Goal: Information Seeking & Learning: Learn about a topic

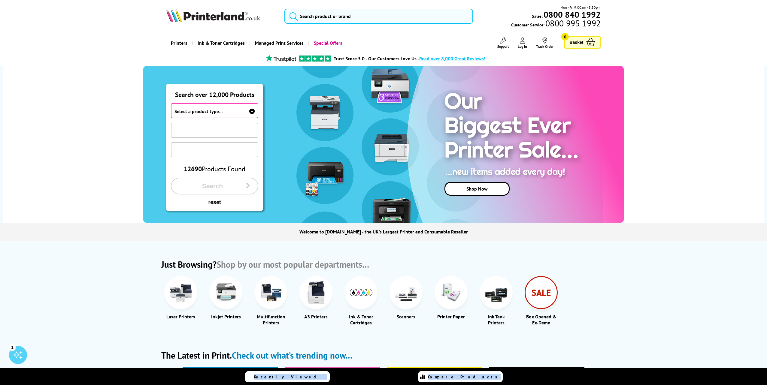
drag, startPoint x: 761, startPoint y: 381, endPoint x: 693, endPoint y: 362, distance: 69.9
drag, startPoint x: 665, startPoint y: 341, endPoint x: 657, endPoint y: 339, distance: 7.4
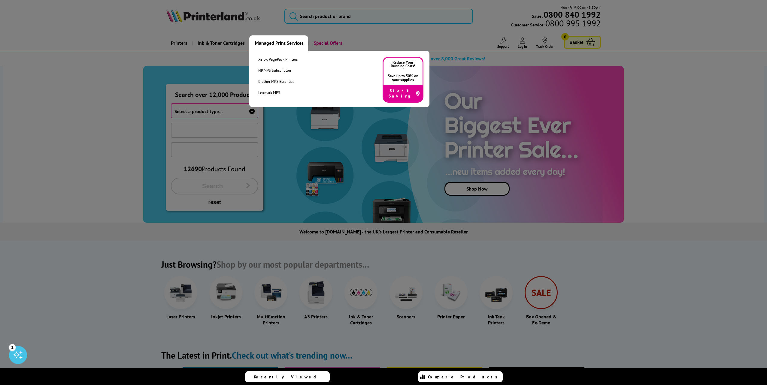
click at [273, 42] on link "Managed Print Services" at bounding box center [278, 42] width 59 height 15
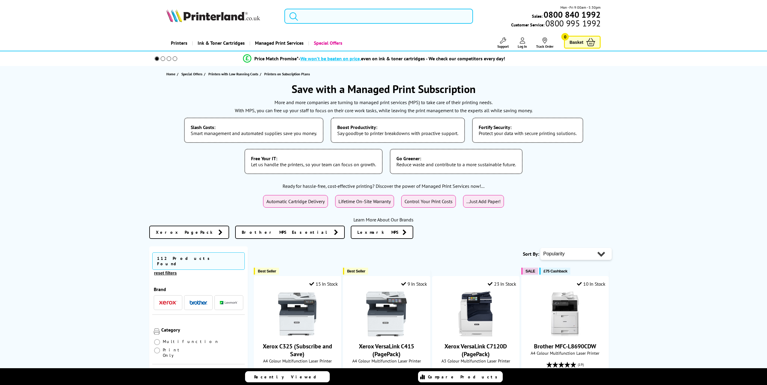
click at [270, 60] on span "Price Match Promise*" at bounding box center [276, 59] width 44 height 6
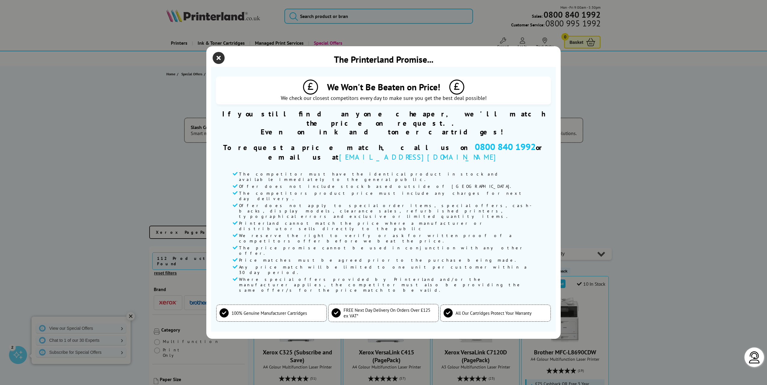
click at [219, 64] on icon "close modal" at bounding box center [219, 58] width 12 height 12
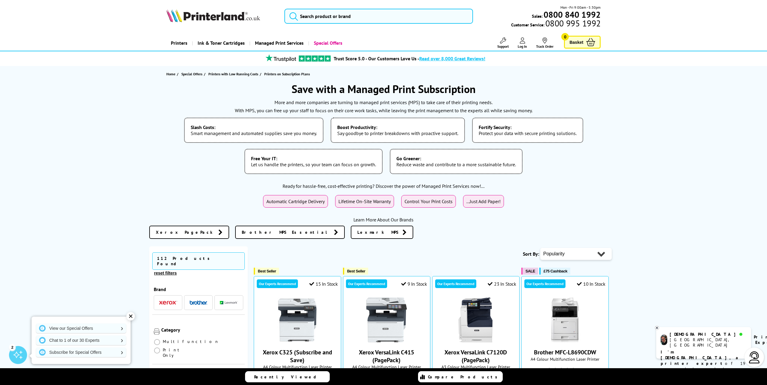
click at [131, 316] on div "✕" at bounding box center [130, 316] width 8 height 8
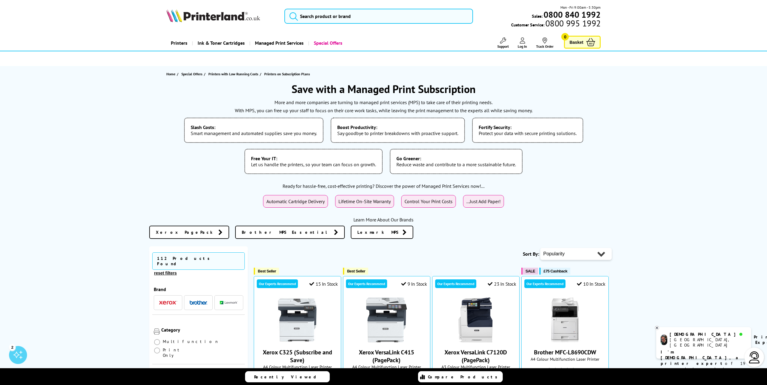
click at [204, 19] on img at bounding box center [213, 15] width 94 height 13
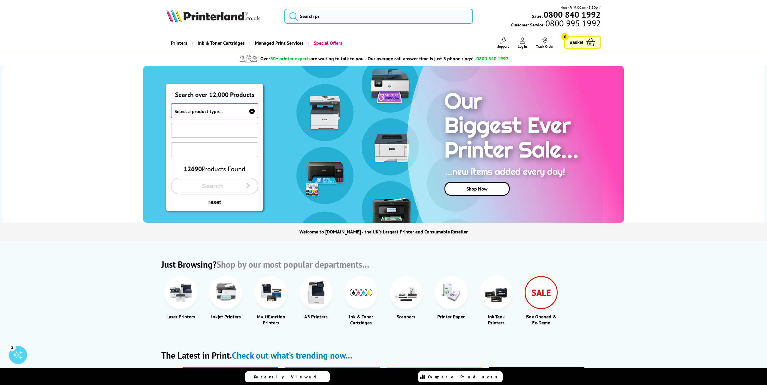
click at [218, 112] on span "Select a product type…" at bounding box center [198, 111] width 48 height 6
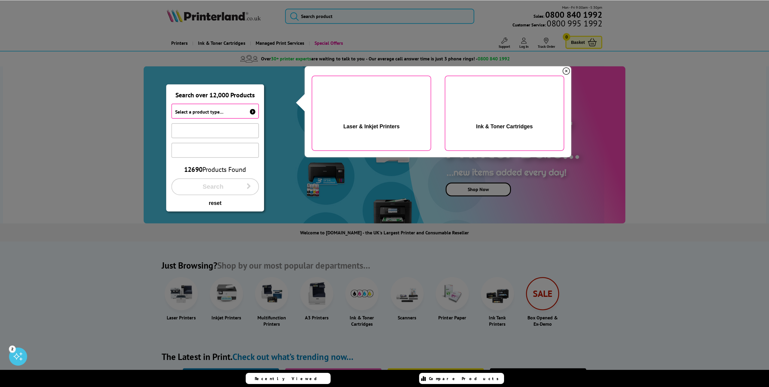
scroll to position [1, 0]
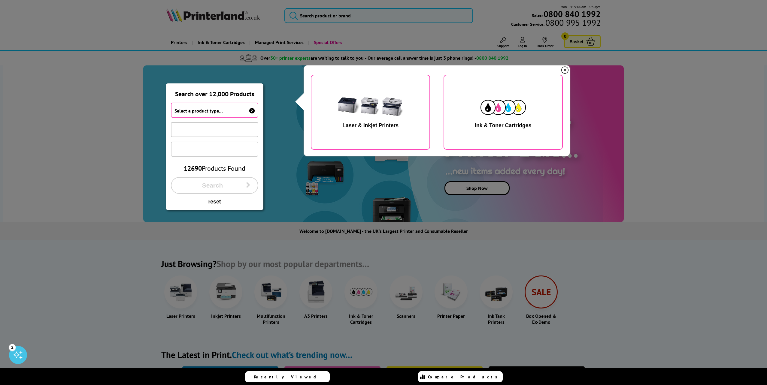
click at [361, 124] on div "Laser & Inkjet Printers" at bounding box center [370, 125] width 56 height 6
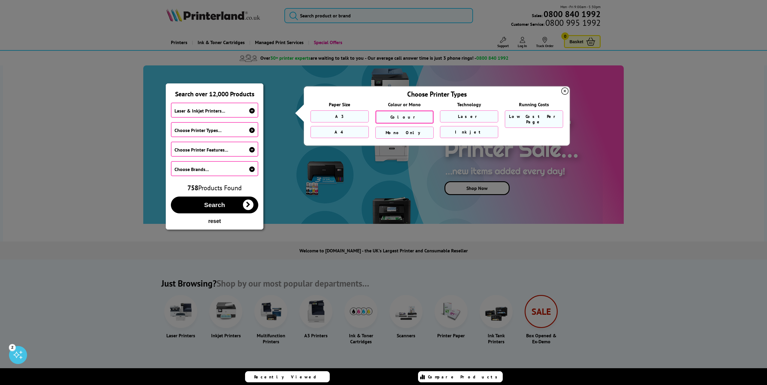
click at [413, 117] on link "Colour" at bounding box center [404, 116] width 58 height 13
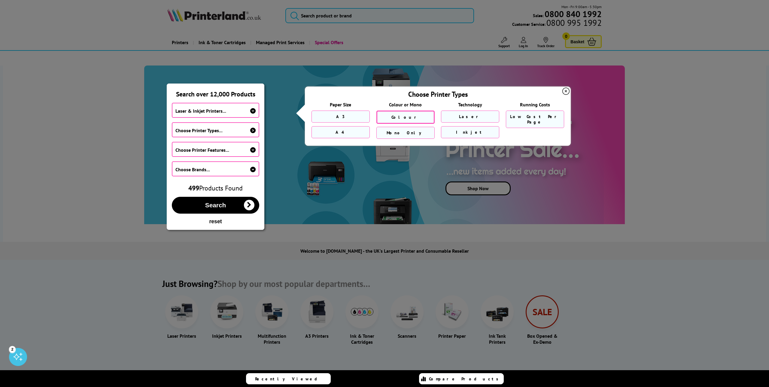
click at [566, 91] on icon at bounding box center [565, 91] width 7 height 7
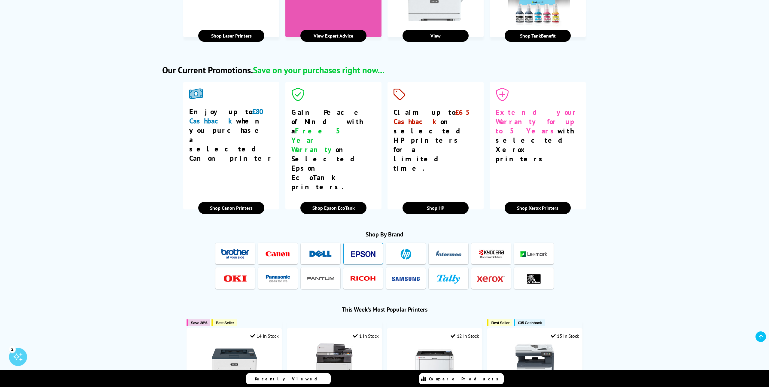
scroll to position [535, 0]
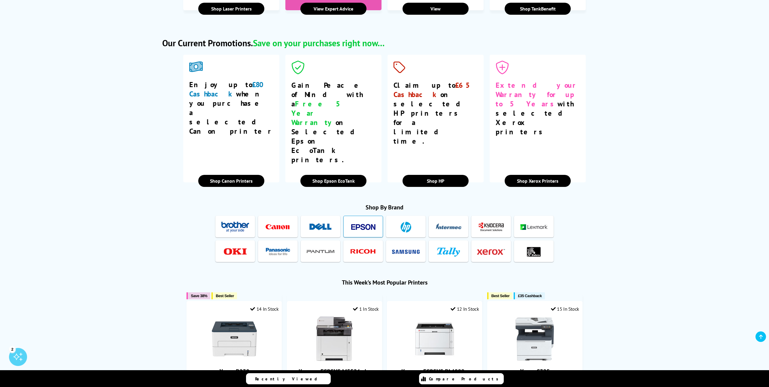
click at [355, 221] on img at bounding box center [363, 226] width 28 height 11
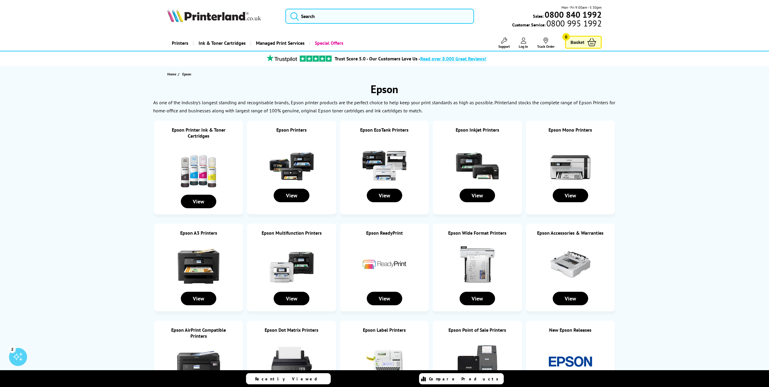
click at [380, 161] on img at bounding box center [384, 161] width 45 height 45
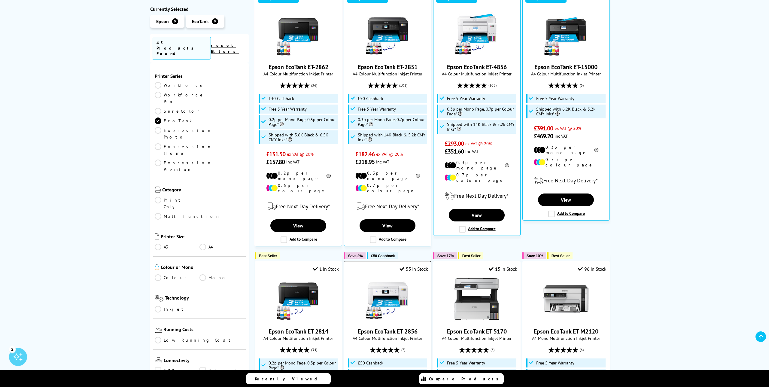
scroll to position [145, 0]
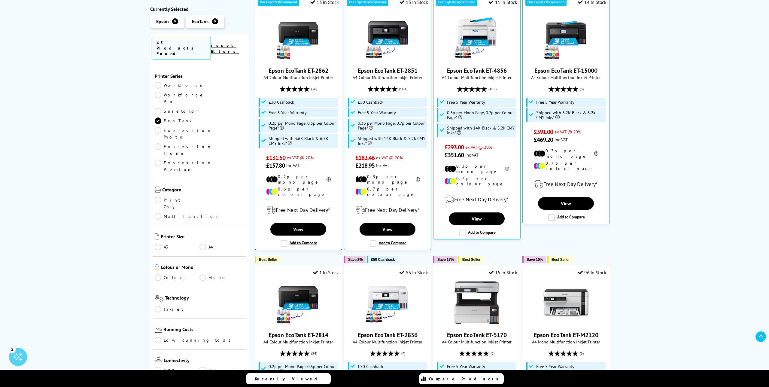
click at [287, 37] on img at bounding box center [298, 38] width 45 height 45
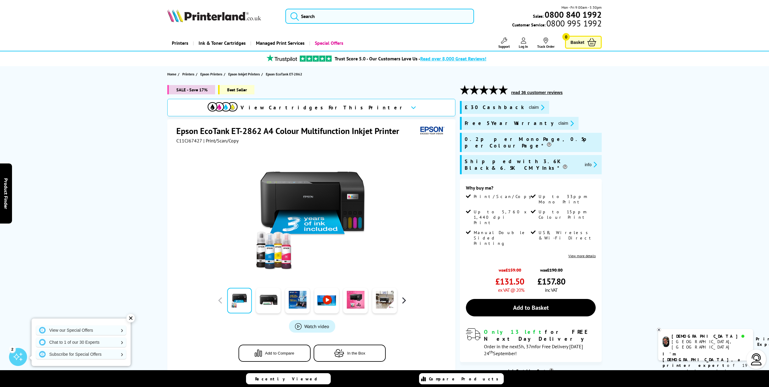
click at [405, 300] on button "button" at bounding box center [403, 300] width 9 height 9
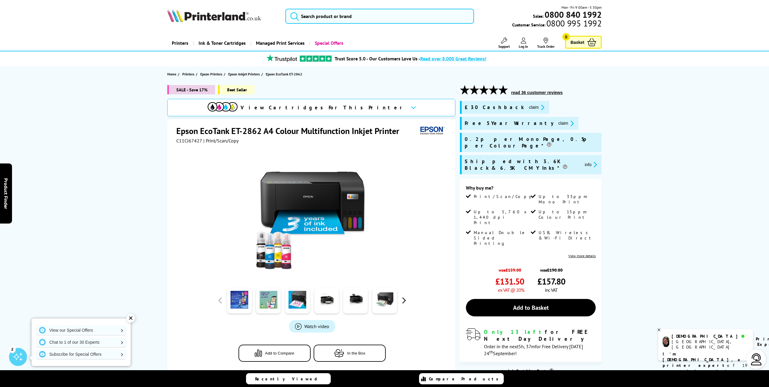
click at [405, 301] on button "button" at bounding box center [403, 300] width 9 height 9
click at [242, 302] on link at bounding box center [239, 301] width 25 height 26
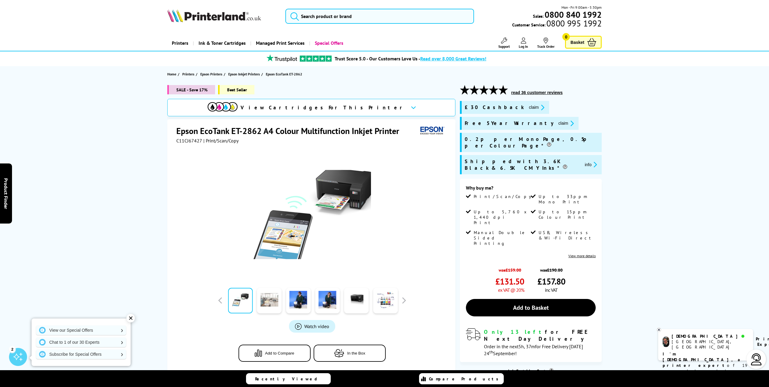
click at [274, 301] on link at bounding box center [269, 301] width 25 height 26
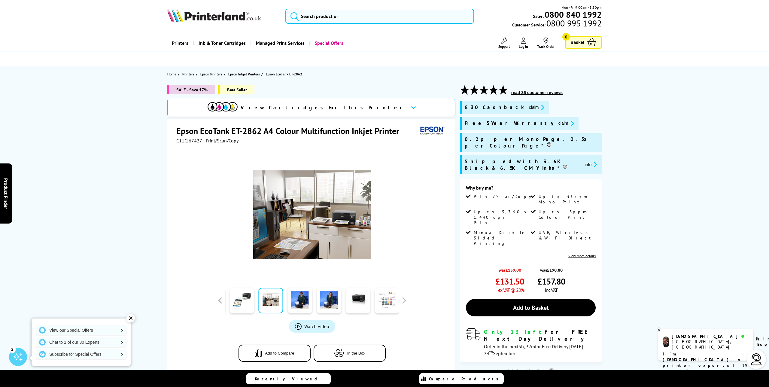
click at [382, 303] on link at bounding box center [386, 301] width 25 height 26
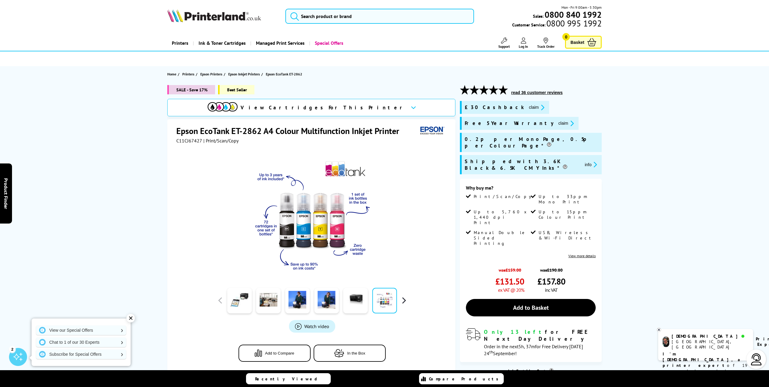
click at [403, 299] on button "button" at bounding box center [403, 300] width 9 height 9
click at [359, 299] on link at bounding box center [355, 301] width 25 height 26
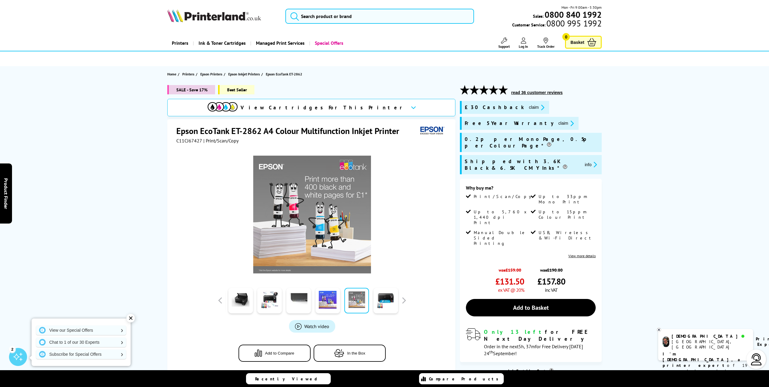
scroll to position [0, 0]
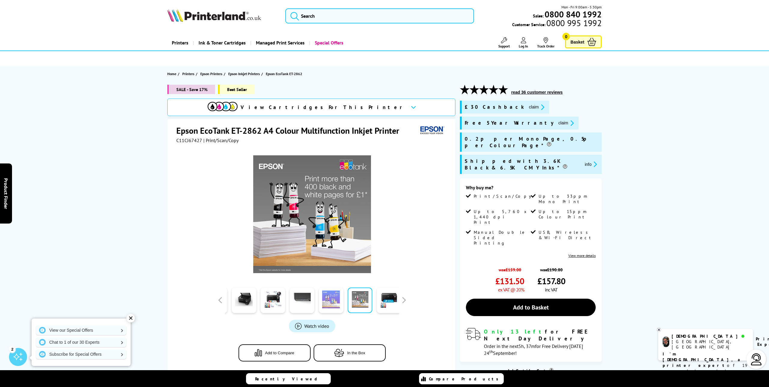
click at [332, 298] on link at bounding box center [331, 300] width 25 height 26
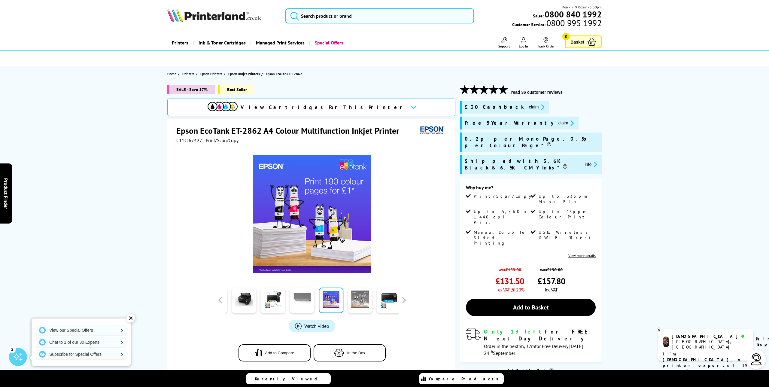
click at [300, 302] on link at bounding box center [301, 300] width 25 height 26
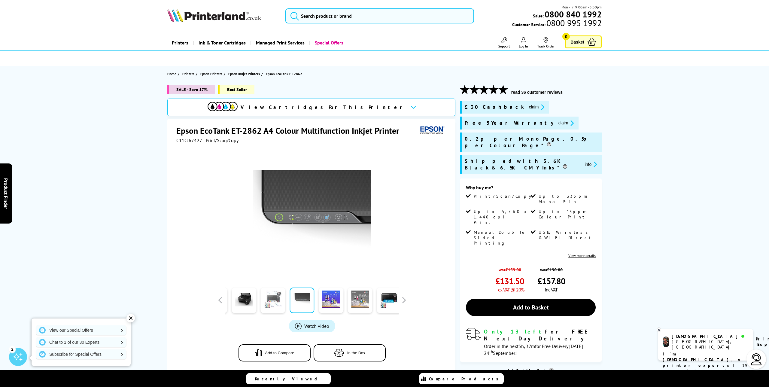
click at [267, 300] on link at bounding box center [273, 300] width 25 height 26
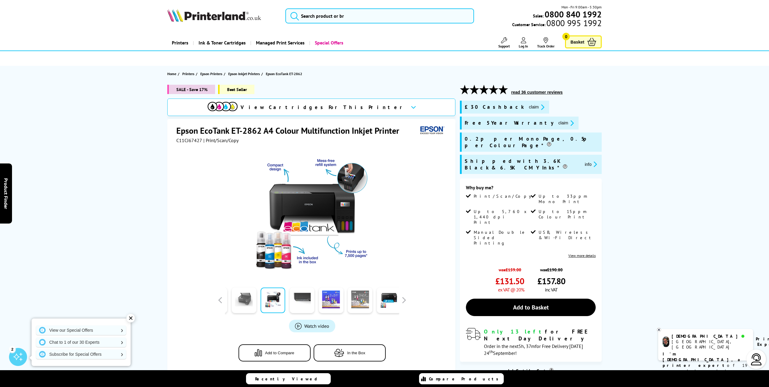
click at [243, 301] on link at bounding box center [243, 300] width 25 height 26
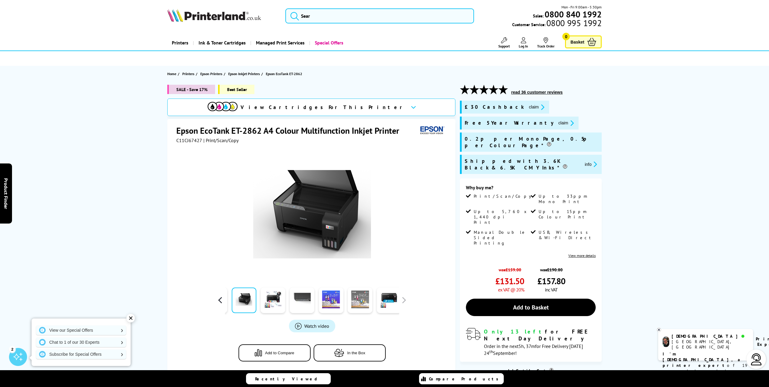
click at [222, 299] on button "button" at bounding box center [220, 299] width 9 height 9
click at [221, 303] on button "button" at bounding box center [220, 299] width 9 height 9
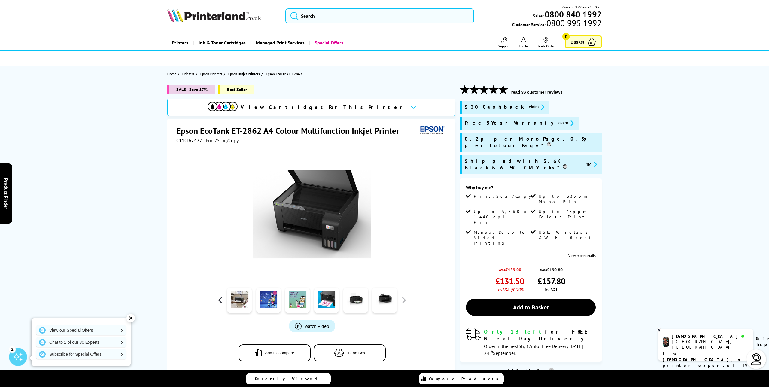
click at [219, 300] on button "button" at bounding box center [220, 299] width 9 height 9
click at [270, 306] on link at bounding box center [268, 300] width 25 height 26
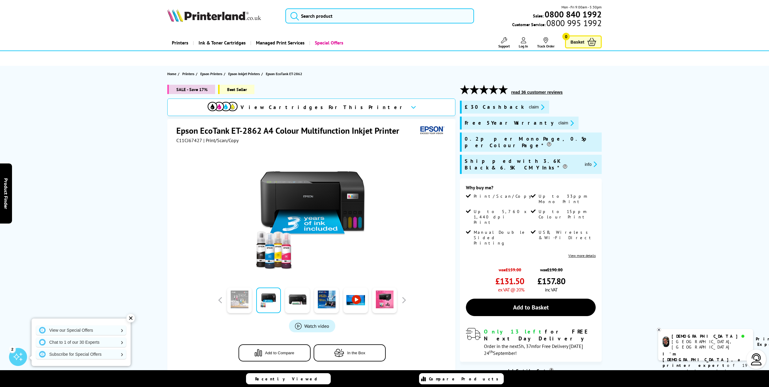
click at [239, 299] on link at bounding box center [239, 300] width 25 height 26
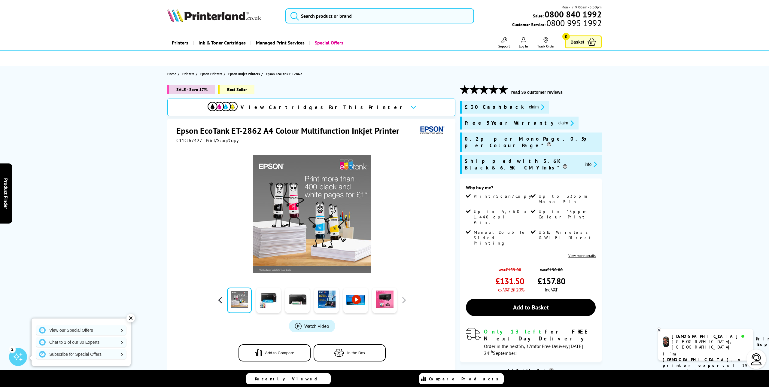
click at [220, 299] on button "button" at bounding box center [220, 299] width 9 height 9
click at [268, 302] on link at bounding box center [268, 300] width 25 height 26
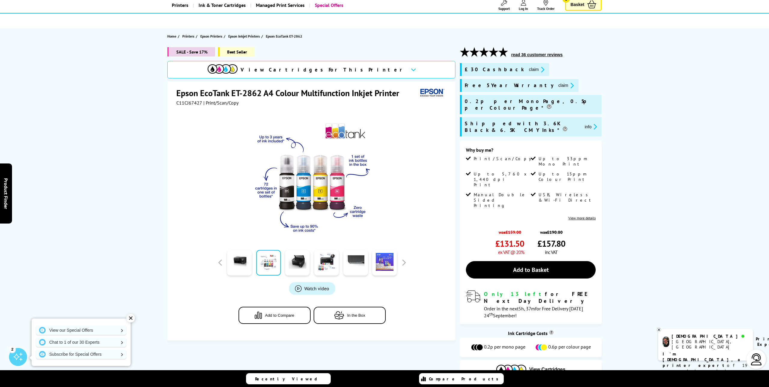
scroll to position [0, 0]
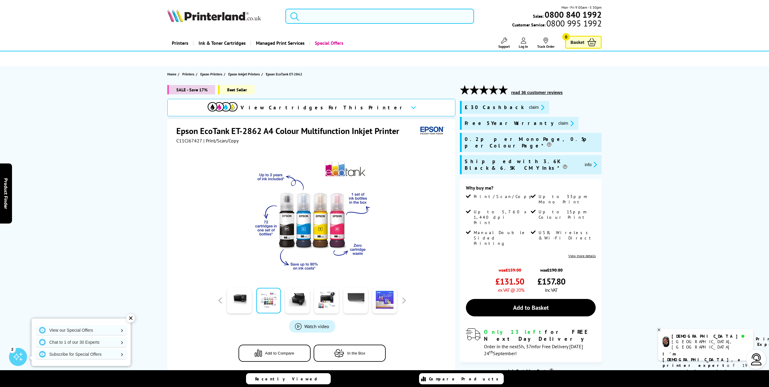
click at [342, 18] on input "search" at bounding box center [379, 16] width 188 height 15
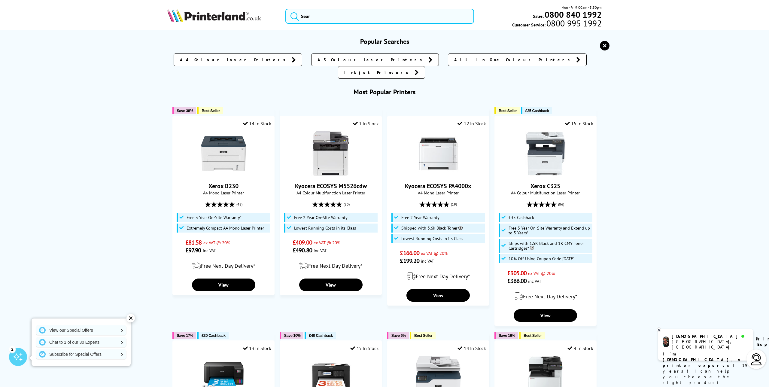
click at [213, 14] on img at bounding box center [214, 15] width 94 height 13
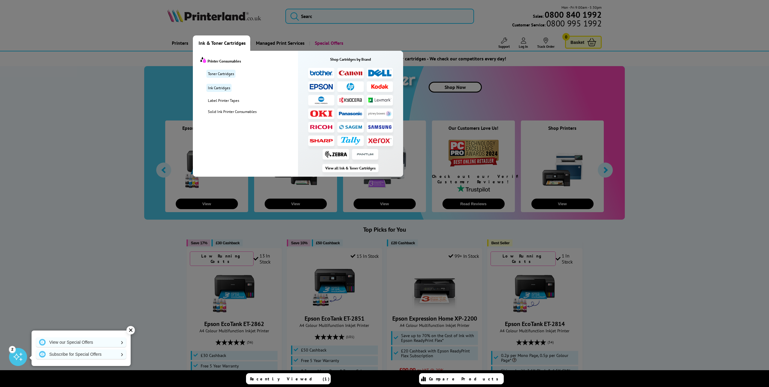
click at [209, 43] on span "Ink & Toner Cartridges" at bounding box center [221, 42] width 47 height 15
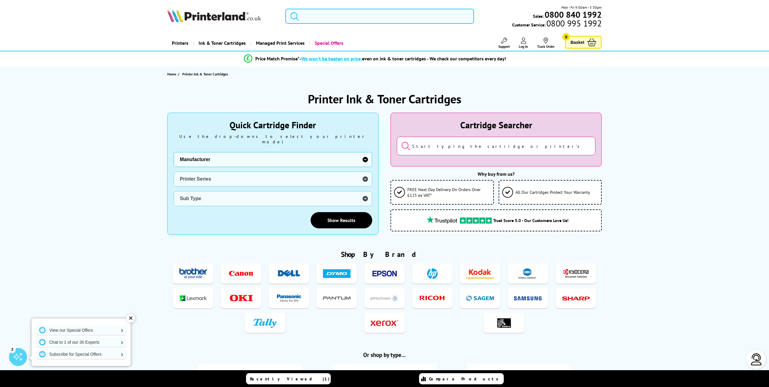
click at [212, 44] on span "Ink & Toner Cartridges" at bounding box center [221, 42] width 47 height 15
click at [138, 125] on div "Printer Ink & Toner Cartridges Quick Cartridge Finder Use the drop-downs to sel…" at bounding box center [384, 363] width 769 height 563
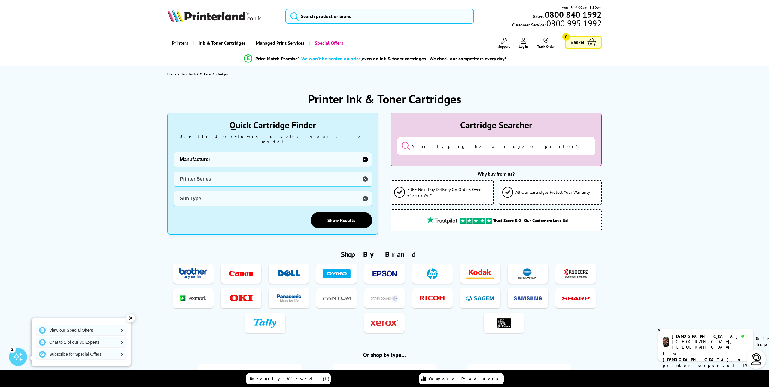
click at [249, 154] on select "Manufacturer Brother Canon Cubify Dell Dymo Epson HP Kodak Konica Minolta Kyoce…" at bounding box center [273, 159] width 198 height 15
select select "12419"
click at [174, 152] on select "Manufacturer Brother Canon Cubify Dell Dymo Epson HP Kodak Konica Minolta Kyoce…" at bounding box center [273, 159] width 198 height 15
click at [215, 177] on select "Printer Series 700 Series 900 Series A Series P Series V Series 1000 Series 200…" at bounding box center [273, 178] width 198 height 15
select select "32897"
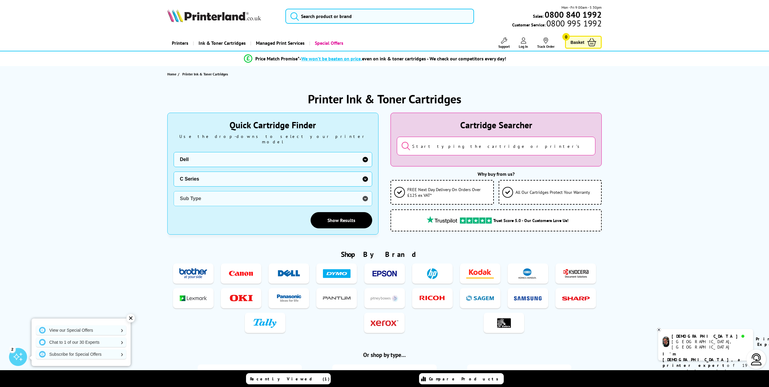
click at [174, 171] on select "Printer Series 700 Series 900 Series A Series P Series V Series 1000 Series 200…" at bounding box center [273, 178] width 198 height 15
click at [217, 191] on select "Sub Type Dell C1660 Dell C1760 Dell C1765 Dell C2660 Dell C2665 Dell C3760 Dell…" at bounding box center [273, 198] width 198 height 15
select select "25382"
click at [174, 191] on select "Sub Type Dell C1660 Dell C1760 Dell C1765 Dell C2660 Dell C2665 Dell C3760 Dell…" at bounding box center [273, 198] width 198 height 15
click at [436, 146] on input "search" at bounding box center [496, 146] width 198 height 19
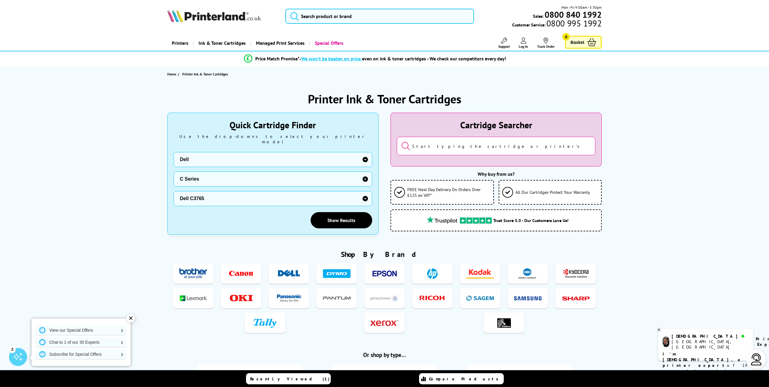
click at [365, 194] on select "Sub Type Dell C1660 Dell C1760 Dell C1765 Dell C2660 Dell C2665 Dell C3760 Dell…" at bounding box center [273, 198] width 198 height 15
click at [195, 194] on select "Sub Type Dell C1660 Dell C1760 Dell C1765 Dell C2660 Dell C2665 Dell C3760 Dell…" at bounding box center [273, 198] width 198 height 15
click at [213, 177] on select "Printer Series 700 Series 900 Series A Series P Series V Series 1000 Series 200…" at bounding box center [273, 178] width 198 height 15
click at [335, 16] on input "search" at bounding box center [379, 16] width 188 height 15
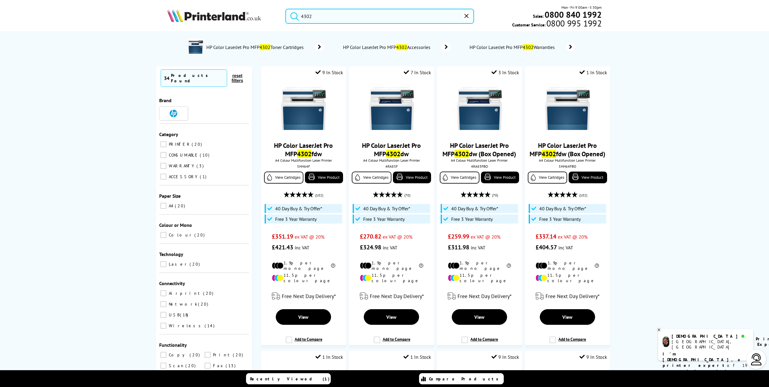
type input "4302"
click at [229, 17] on img at bounding box center [214, 15] width 94 height 13
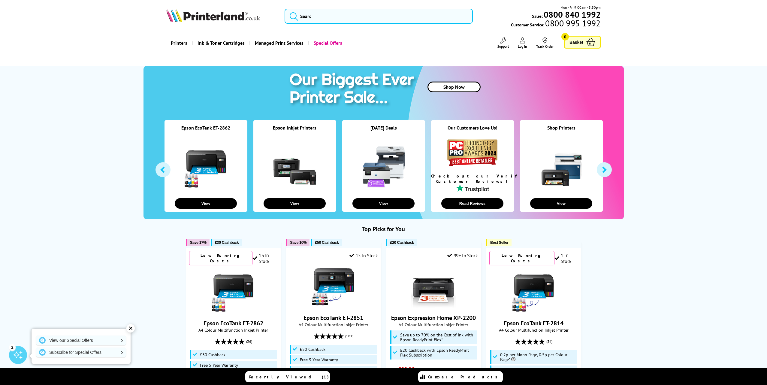
click at [601, 167] on button "button" at bounding box center [604, 169] width 15 height 15
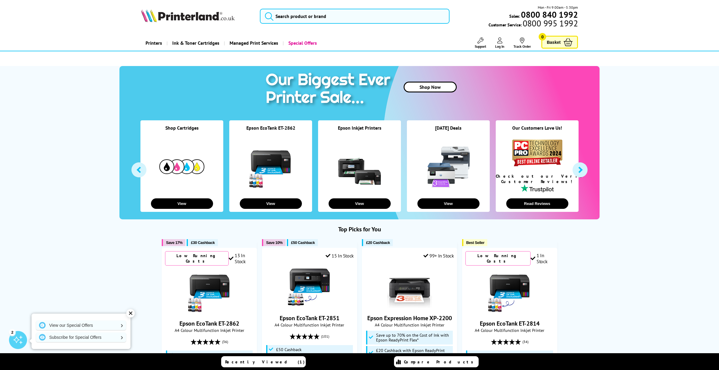
click at [131, 314] on div "✕" at bounding box center [130, 313] width 8 height 8
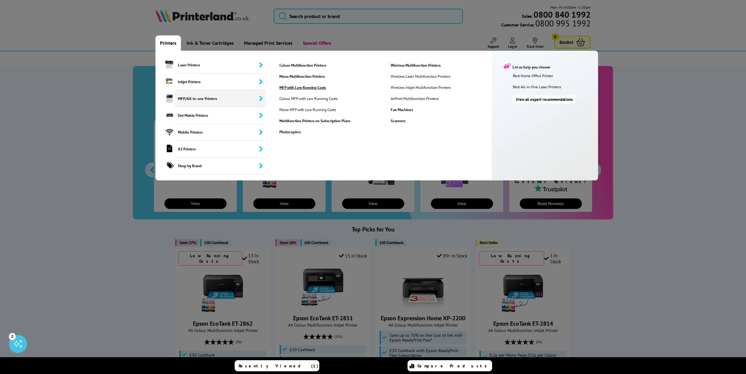
click at [291, 87] on link "MFP with Low Running Costs" at bounding box center [330, 87] width 111 height 5
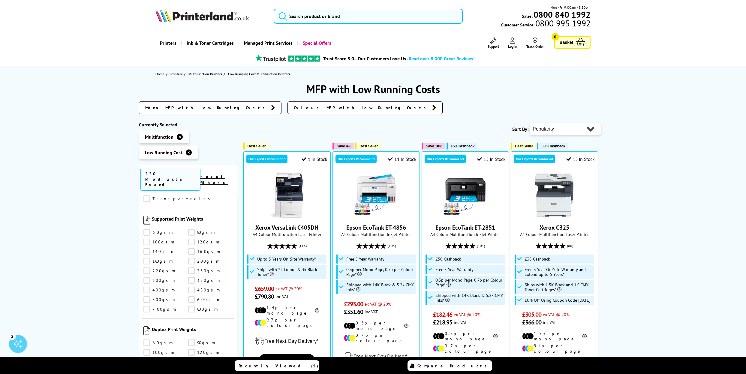
click at [187, 152] on icon at bounding box center [189, 153] width 6 height 6
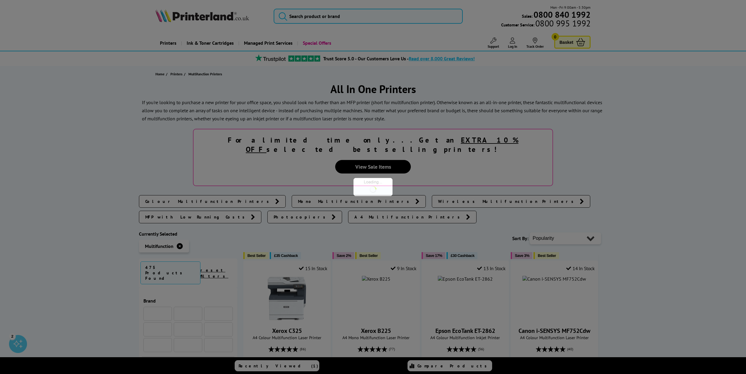
scroll to position [764, 0]
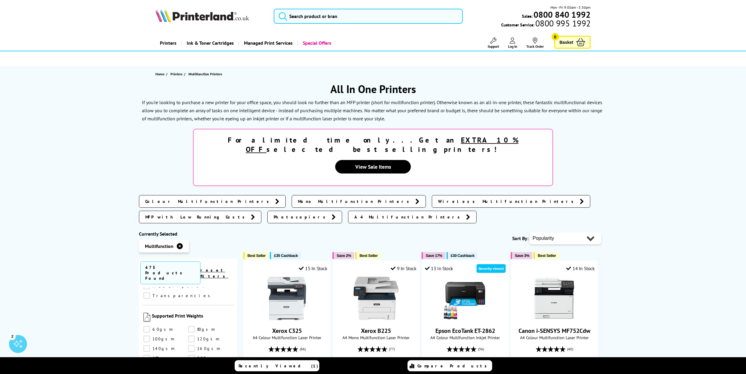
drag, startPoint x: 178, startPoint y: 212, endPoint x: 187, endPoint y: 210, distance: 8.9
click at [178, 243] on icon at bounding box center [180, 246] width 6 height 6
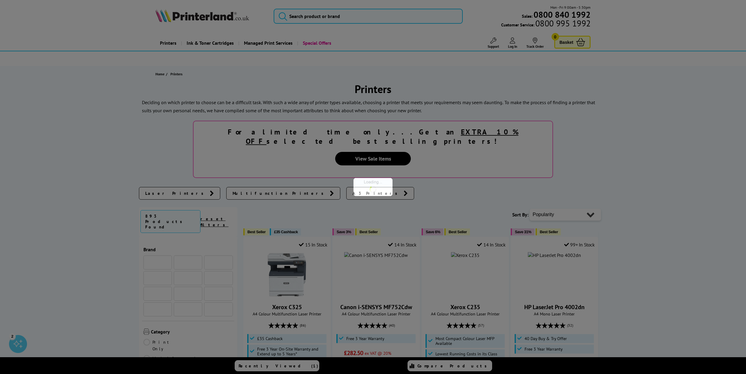
scroll to position [764, 0]
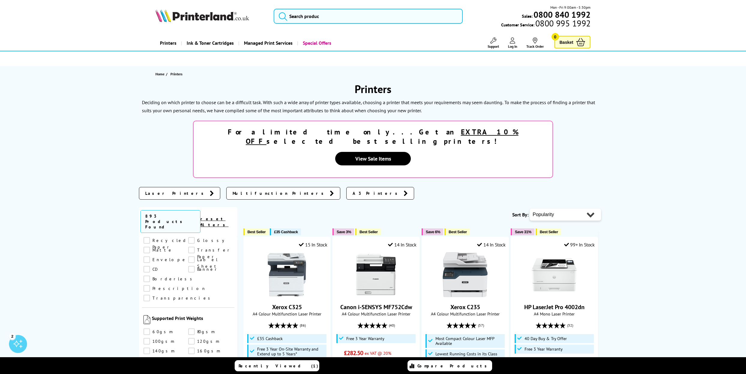
click at [191, 16] on img at bounding box center [203, 15] width 94 height 13
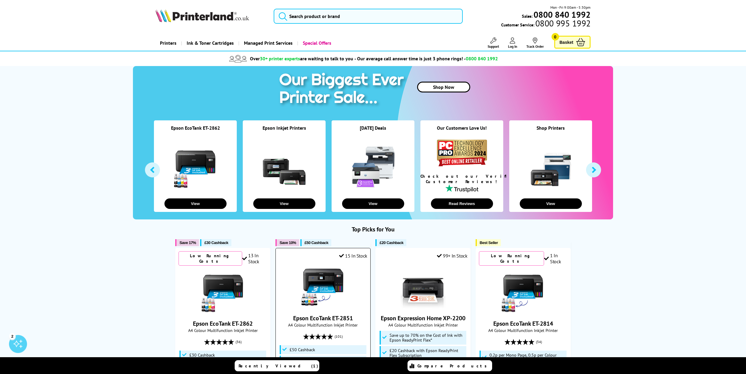
scroll to position [0, 0]
